Goal: Share content

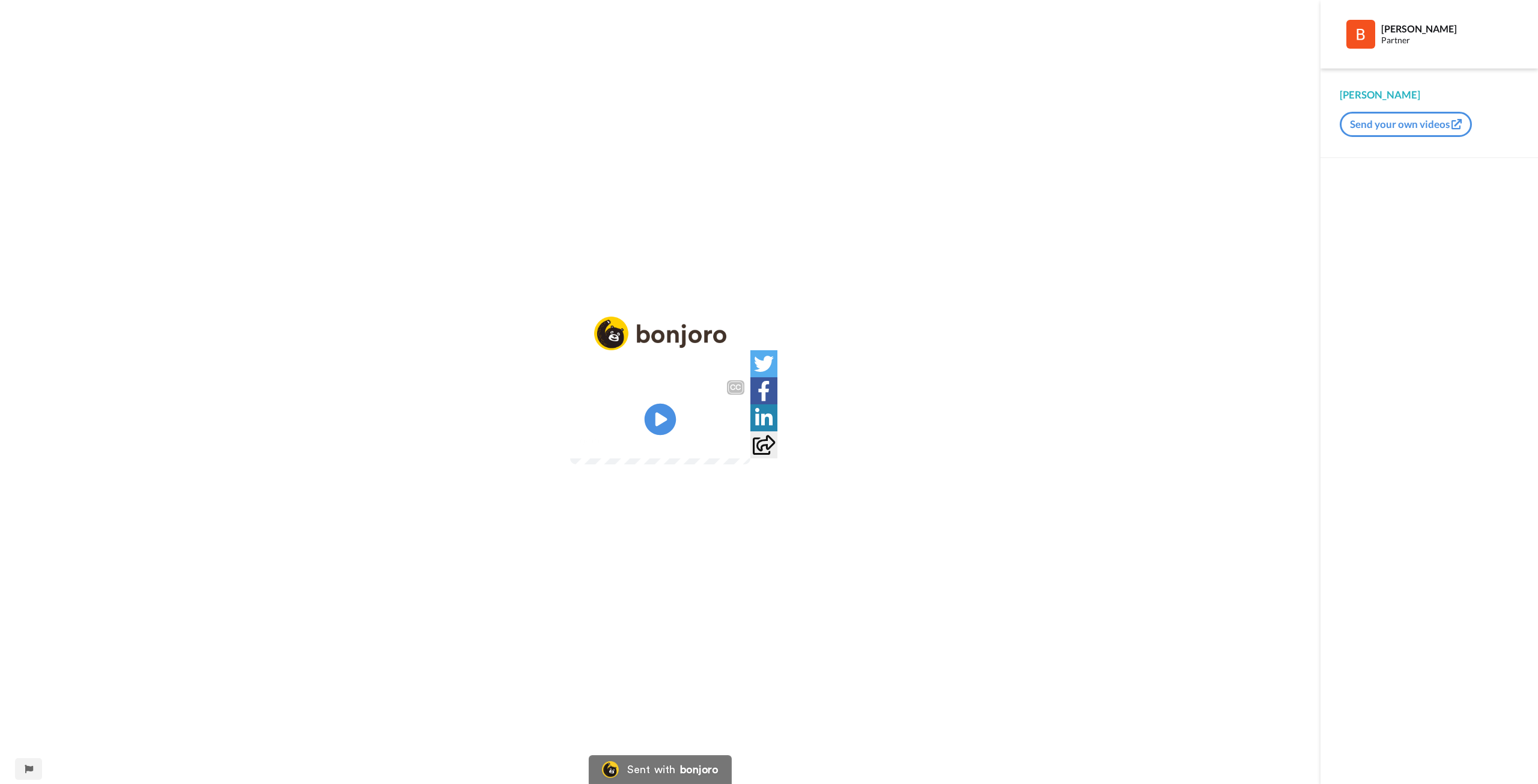
click at [654, 423] on icon at bounding box center [661, 419] width 32 height 32
click at [410, 382] on div "CC Play/Pause What you can do here is you go in here and you can either click 0…" at bounding box center [660, 399] width 1321 height 167
click at [692, 430] on video at bounding box center [660, 418] width 180 height 90
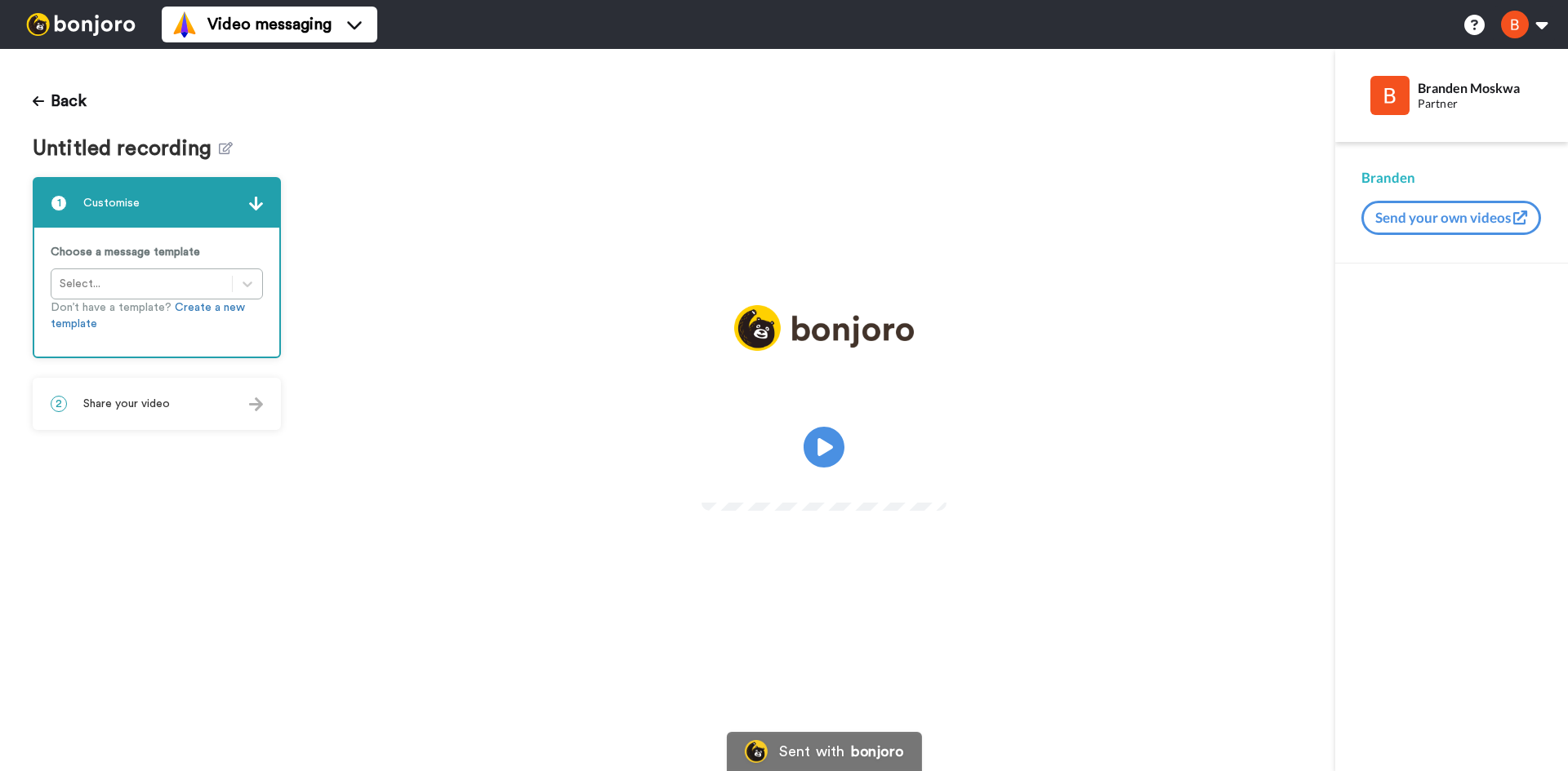
click at [149, 412] on div "2 Share your video" at bounding box center [157, 404] width 245 height 49
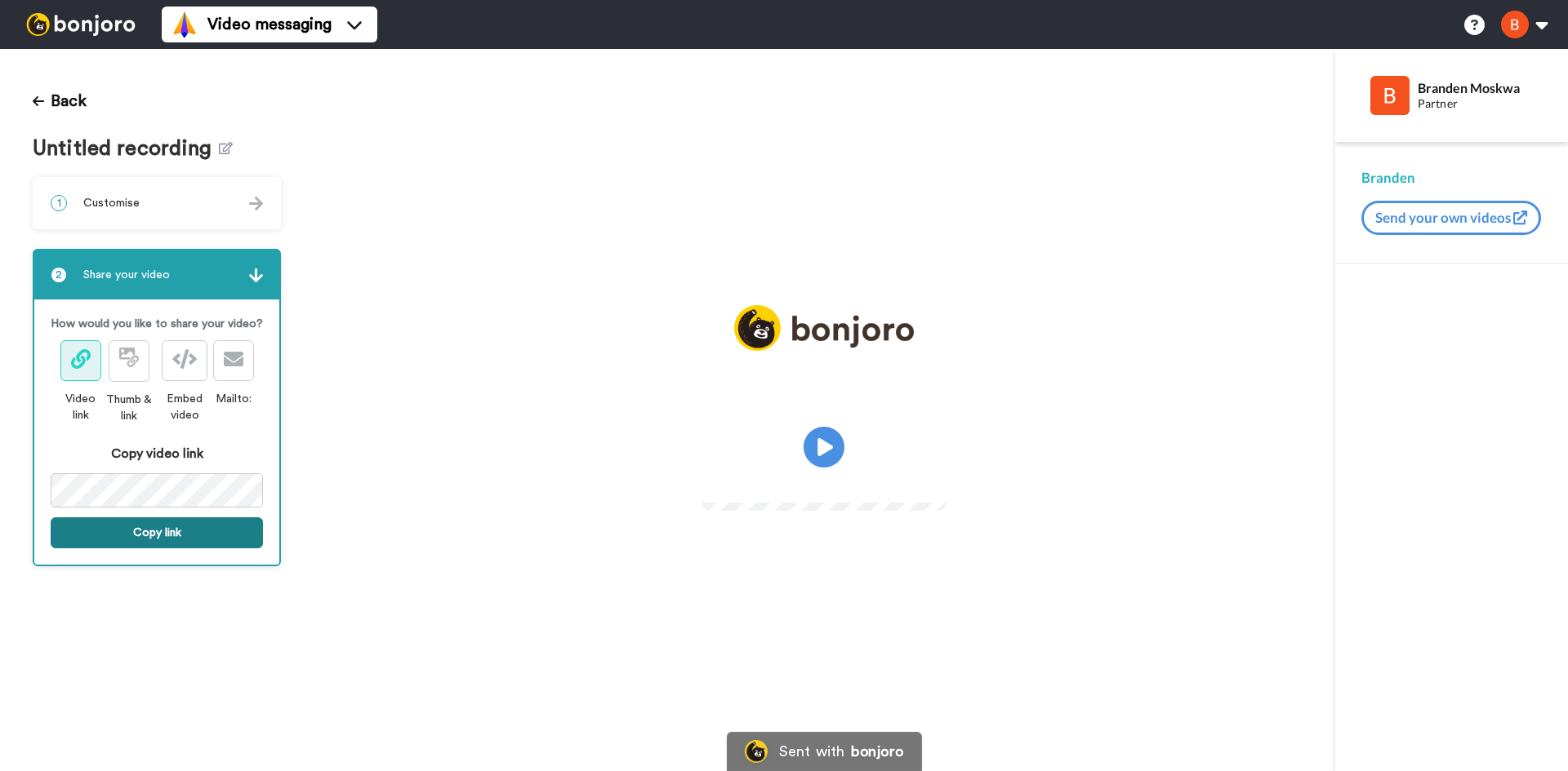
click at [172, 538] on button "Copy link" at bounding box center [157, 532] width 213 height 31
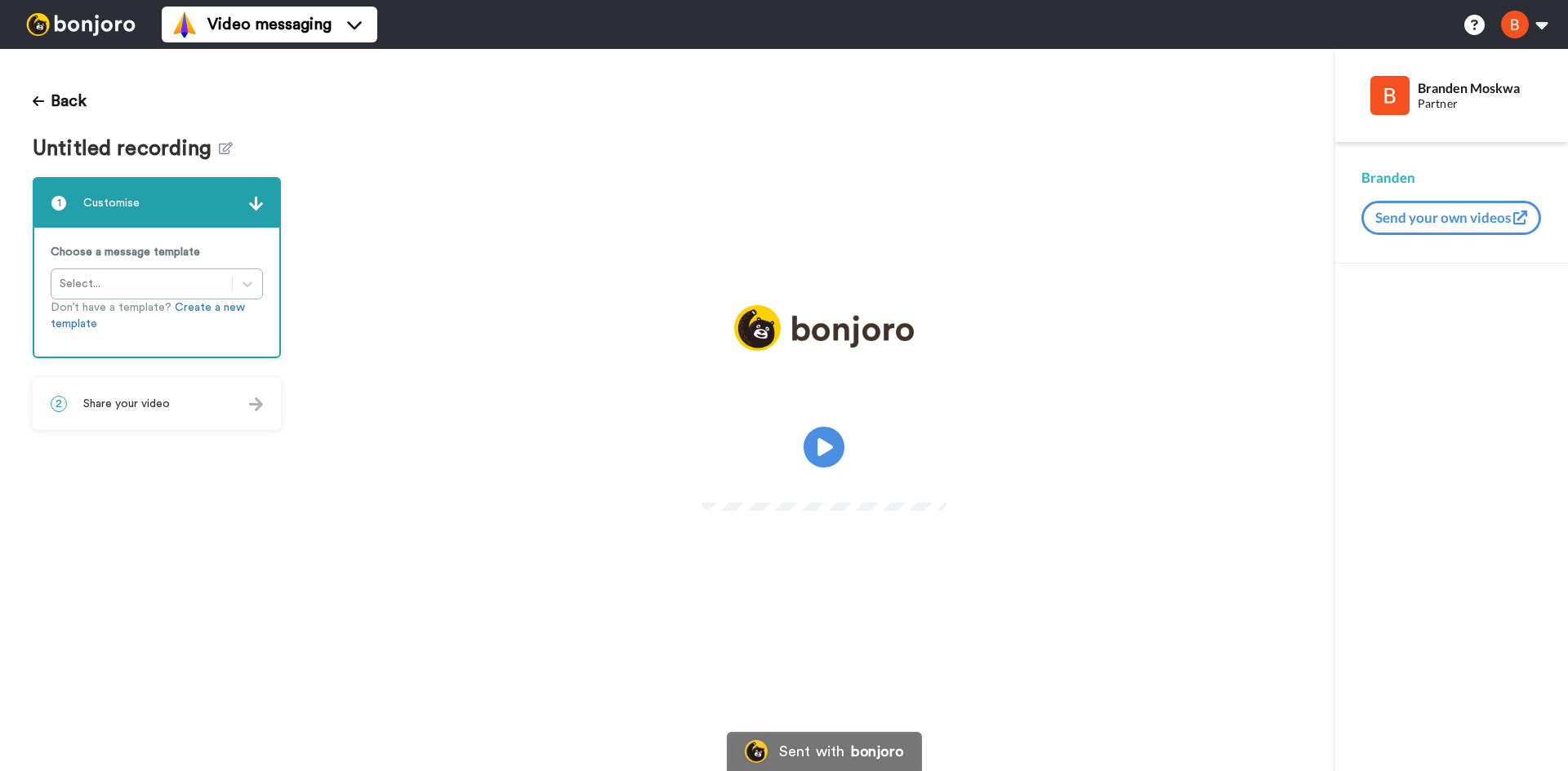
click at [229, 410] on div "2 Share your video" at bounding box center [157, 404] width 245 height 49
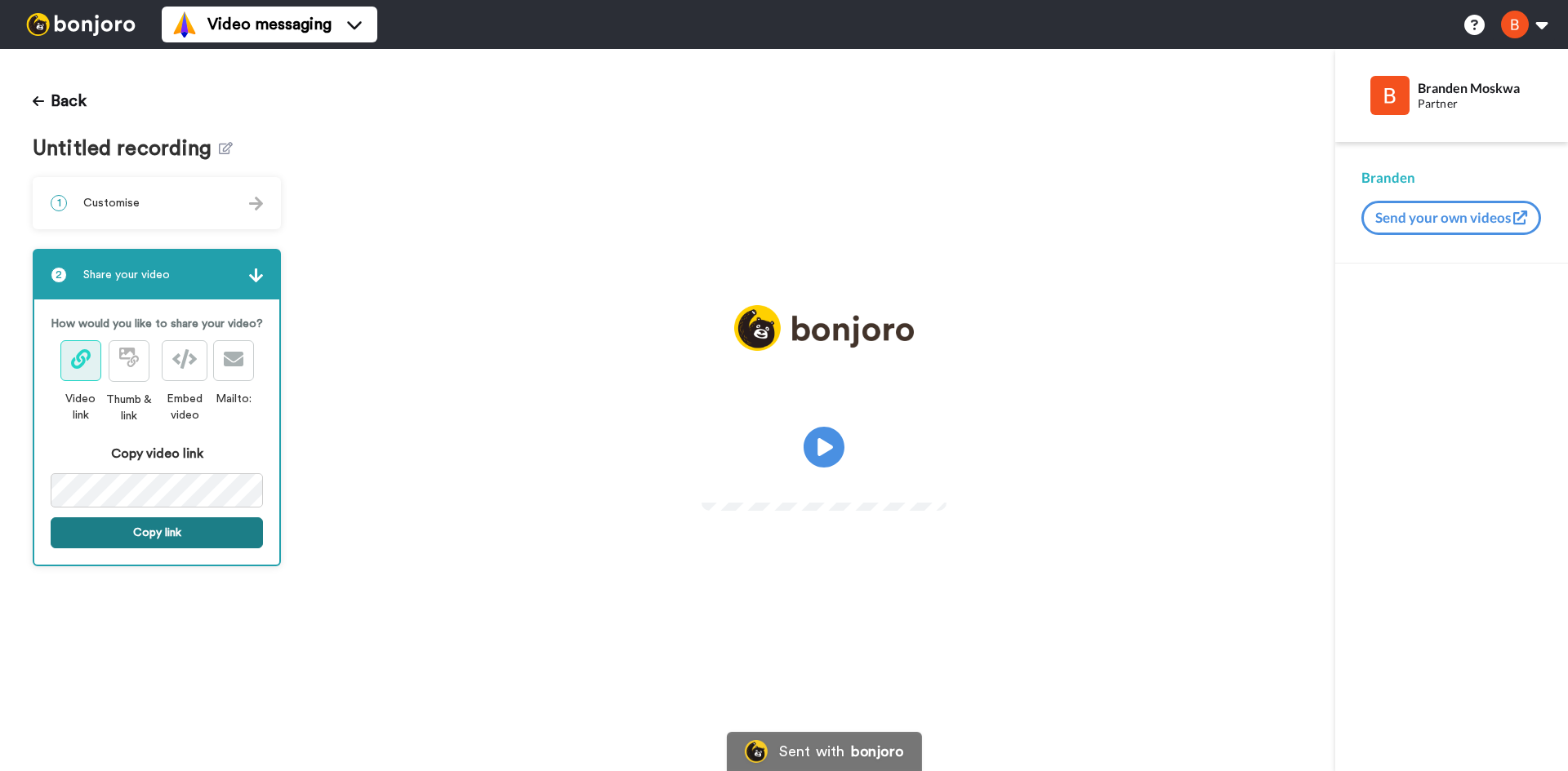
click at [174, 530] on button "Copy link" at bounding box center [157, 532] width 213 height 31
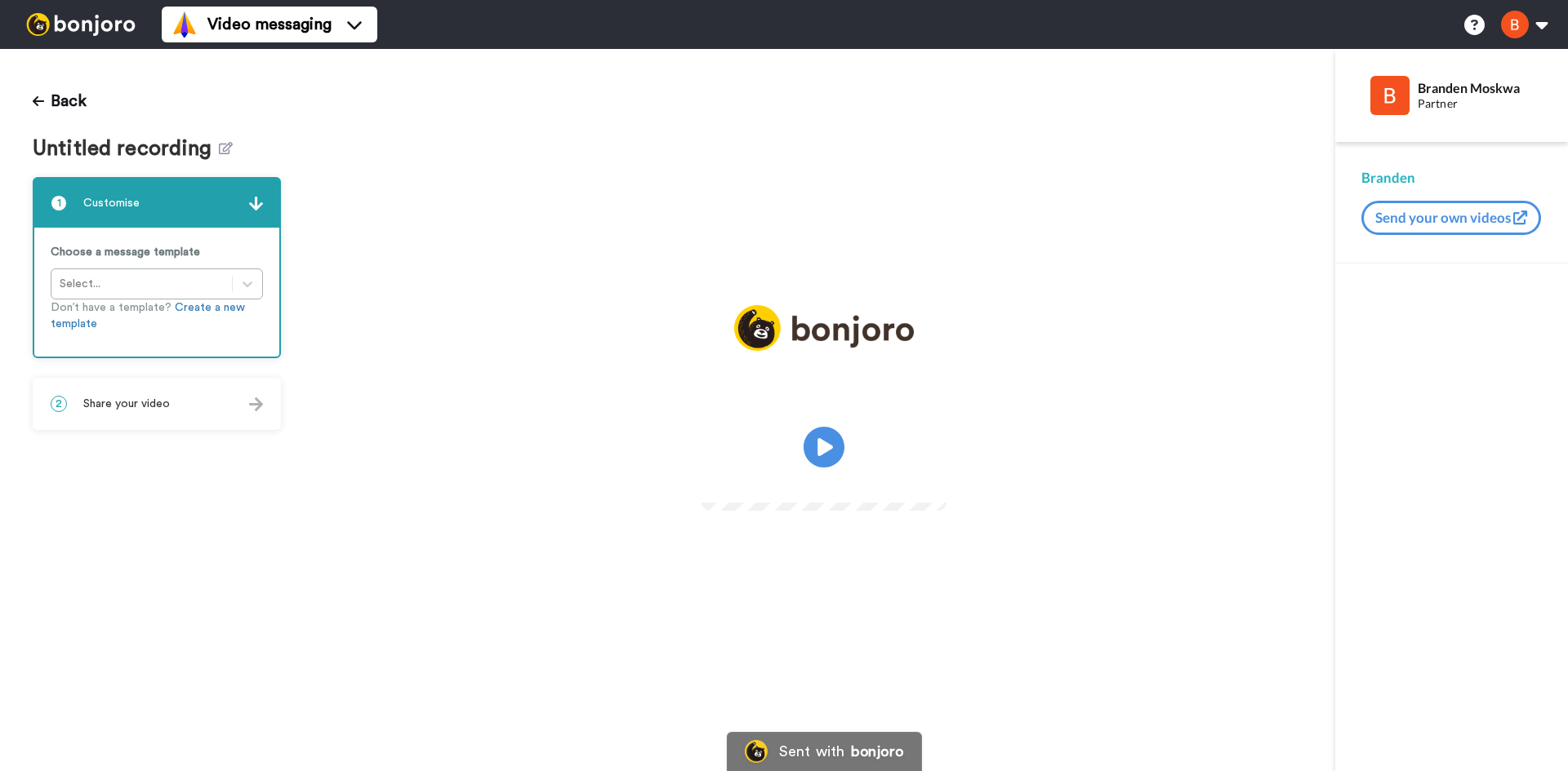
click at [240, 282] on div "Choose a message template Select... Don’t have a template? Create a new template" at bounding box center [157, 292] width 245 height 129
click at [220, 408] on div "2 Share your video" at bounding box center [157, 404] width 245 height 49
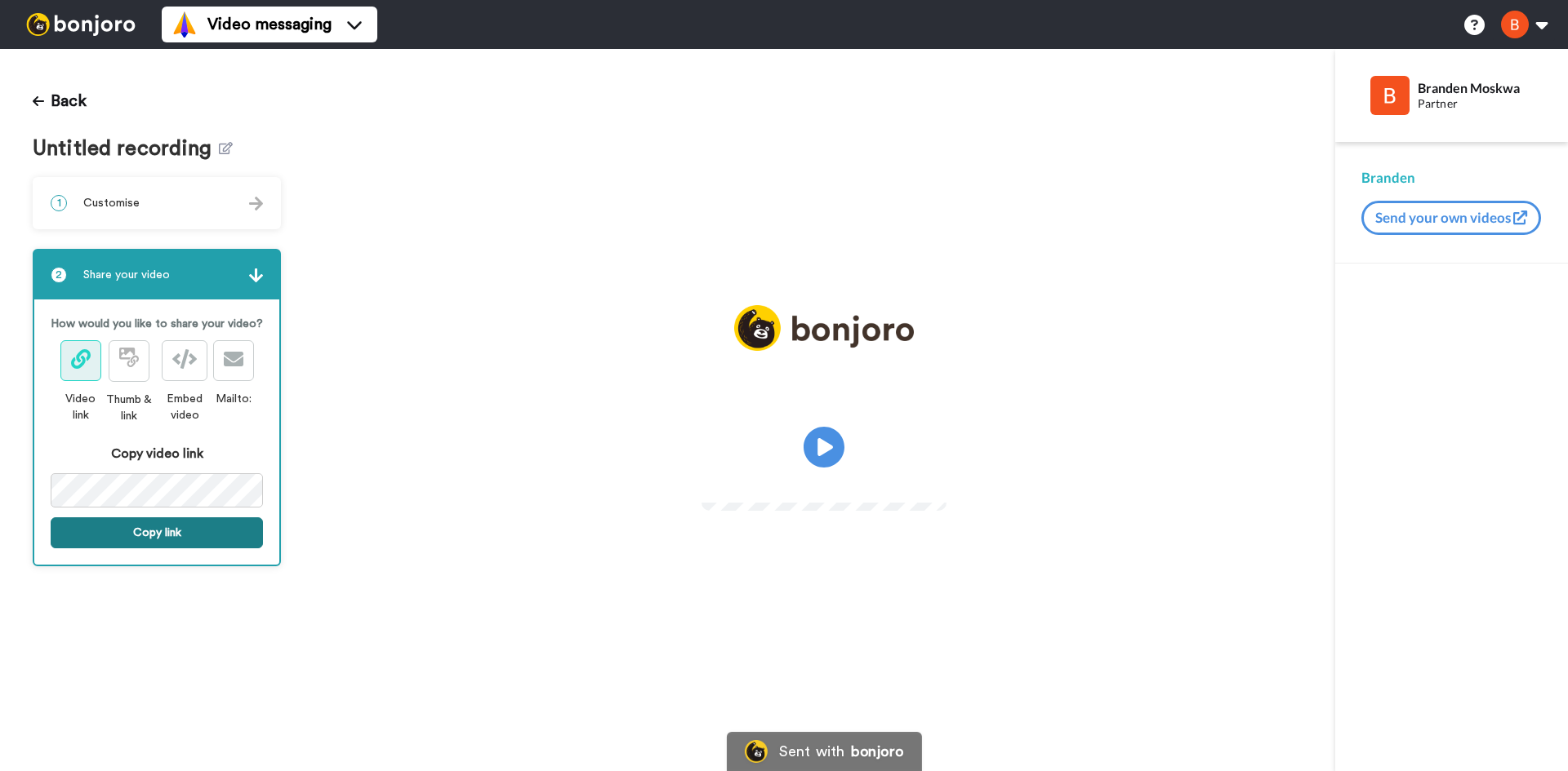
click at [181, 530] on button "Copy link" at bounding box center [157, 532] width 213 height 31
